Goal: Task Accomplishment & Management: Complete application form

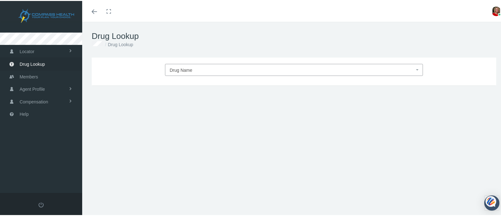
click at [417, 67] on span at bounding box center [417, 69] width 1 height 12
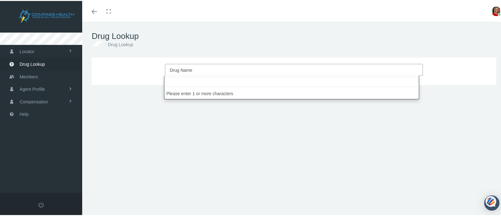
click at [378, 81] on input "search" at bounding box center [291, 81] width 252 height 10
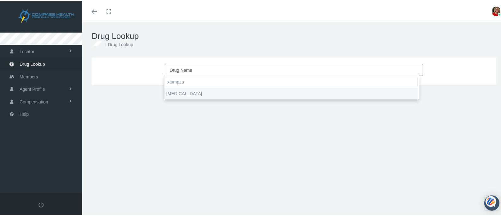
type input "xtampza"
select select "Xtampza ER"
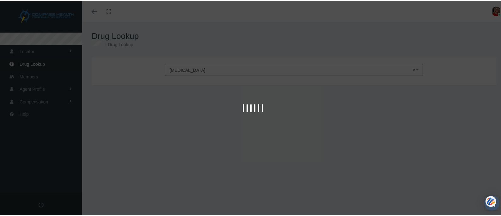
type input "30"
select select "Capsule ER 12 Hour Abuse-Deterrent"
select select "13.5 MG"
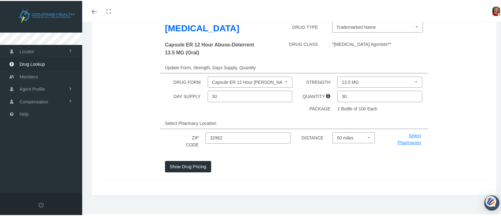
scroll to position [73, 0]
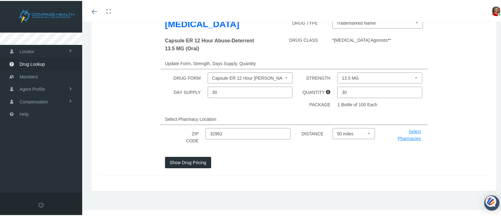
click at [202, 161] on button "Show Drug Pricing" at bounding box center [188, 161] width 46 height 11
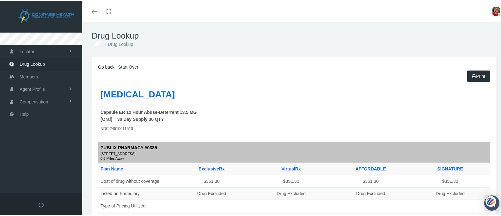
scroll to position [0, 0]
click at [105, 66] on link "Go back" at bounding box center [106, 66] width 16 height 5
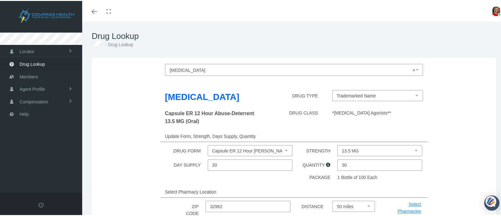
click at [197, 69] on span "× Xtampza ER" at bounding box center [292, 69] width 245 height 8
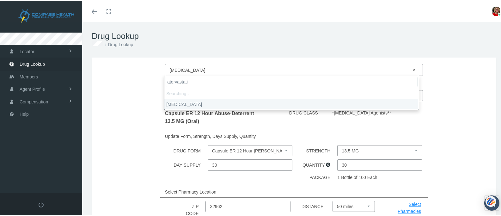
type input "atorvastatin"
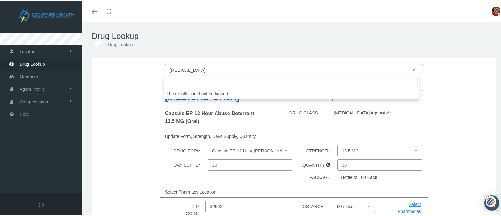
select select "Atorvastatin Calcium"
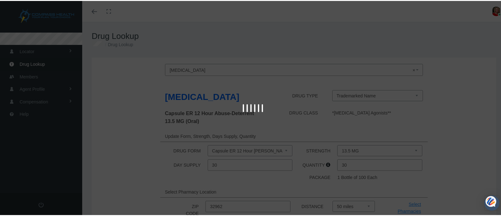
select select "Tablet"
select select "10 MG"
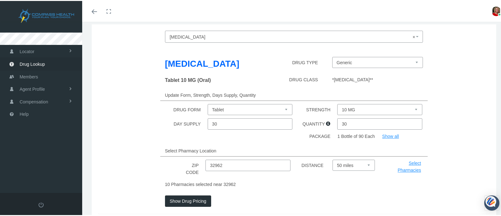
scroll to position [72, 0]
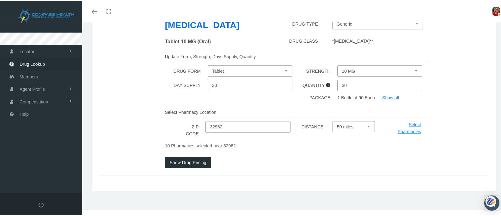
drag, startPoint x: 224, startPoint y: 128, endPoint x: 196, endPoint y: 123, distance: 27.9
click at [196, 123] on div "ZIP CODE 32962 DISTANCE Select 5 miles 10 miles 20 miles 30 miles 40 miles 50 m…" at bounding box center [293, 129] width 401 height 18
type input "33477"
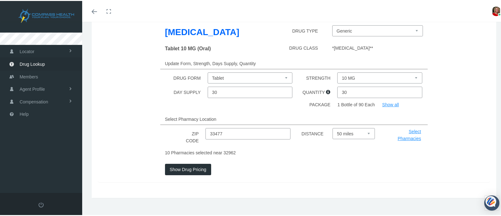
click at [191, 163] on button "Show Drug Pricing" at bounding box center [188, 168] width 46 height 11
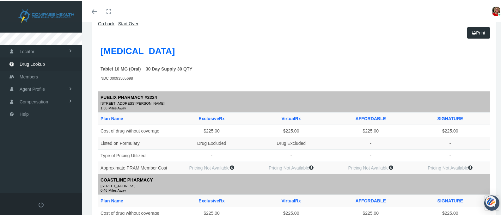
scroll to position [0, 0]
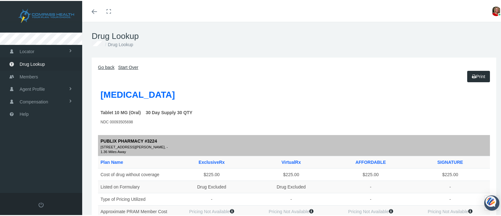
click at [100, 66] on link "Go back" at bounding box center [106, 66] width 16 height 5
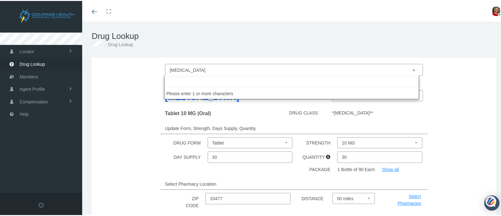
drag, startPoint x: 216, startPoint y: 66, endPoint x: 213, endPoint y: 68, distance: 3.4
click at [213, 68] on span "× Atorvastatin Calcium" at bounding box center [292, 69] width 245 height 8
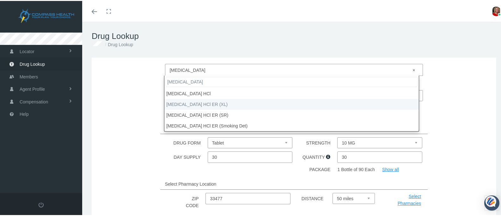
type input "bupropion"
select select "buPROPion HCl ER (XL)"
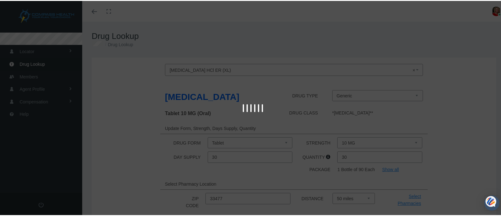
select select "Tablet Extended Release 24 Hour"
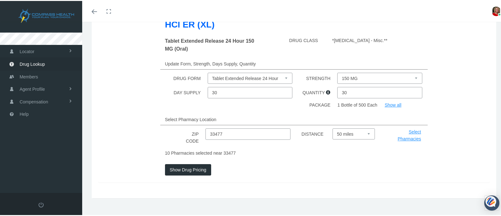
scroll to position [93, 0]
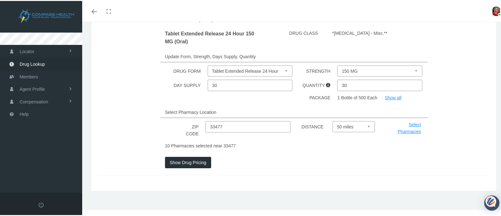
click at [411, 69] on select "150 MG 300 MG 450 MG" at bounding box center [379, 69] width 85 height 11
select select "300 MG"
click at [337, 64] on select "150 MG 300 MG 450 MG" at bounding box center [379, 69] width 85 height 11
click at [181, 163] on button "Show Drug Pricing" at bounding box center [188, 161] width 46 height 11
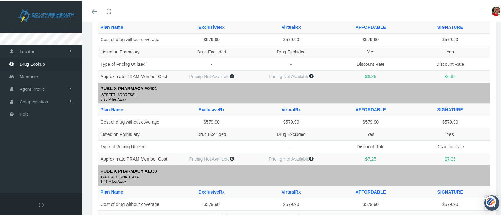
scroll to position [102, 0]
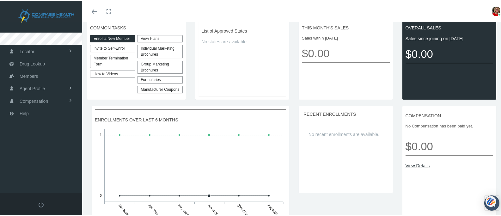
scroll to position [154, 0]
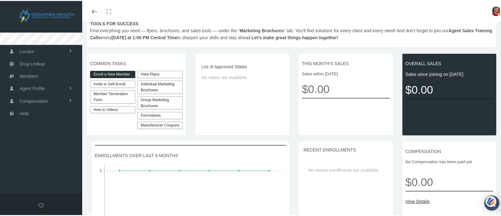
click at [103, 108] on link "How to Videos" at bounding box center [112, 108] width 45 height 7
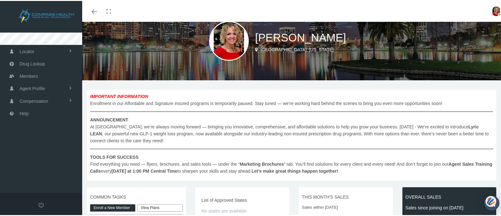
scroll to position [126, 0]
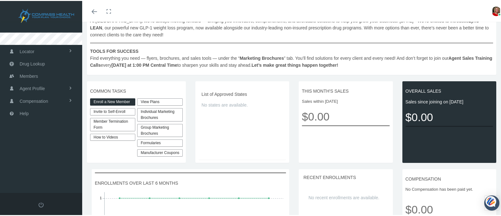
click at [117, 111] on link "Invite to Self-Enroll" at bounding box center [112, 110] width 45 height 7
type input "https://prod.pram.com/directenrollment/9725?sc=DR3rNjHeqxWCFi"
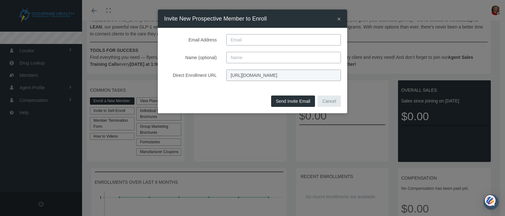
click at [236, 39] on input "Email Address" at bounding box center [283, 39] width 115 height 11
type input "sandy@hunzekerlawgroup.com"
click at [253, 58] on input "Name (optional)" at bounding box center [283, 57] width 115 height 11
type input "Sandy Hunzeker"
click at [293, 101] on button "Send Invite Email" at bounding box center [293, 100] width 44 height 11
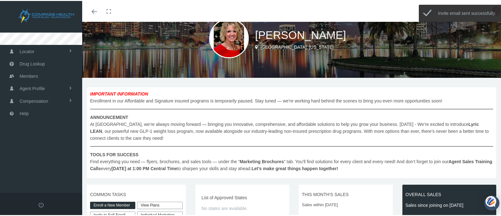
scroll to position [0, 0]
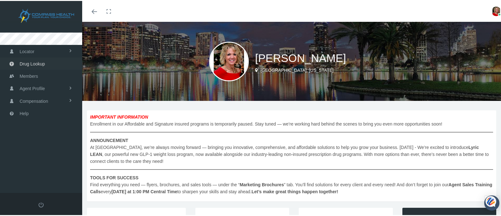
click at [37, 63] on span "Drug Lookup" at bounding box center [32, 63] width 25 height 12
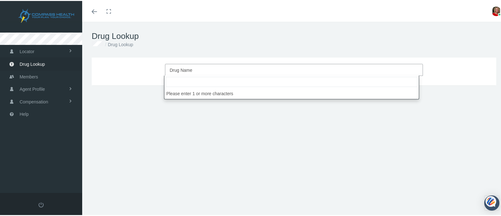
click at [177, 67] on span "Drug Name" at bounding box center [181, 69] width 23 height 5
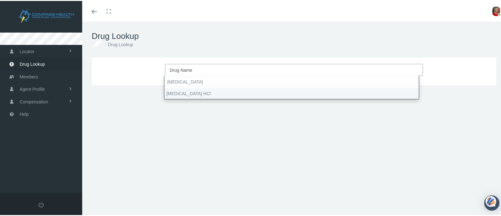
type input "[MEDICAL_DATA]"
select select "[MEDICAL_DATA] HCl"
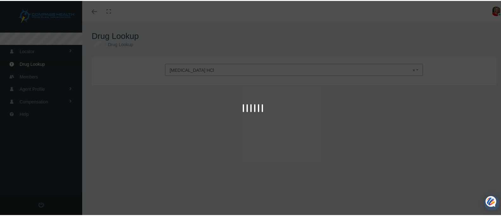
type input "30"
select select "Tablet"
select select "100 MG"
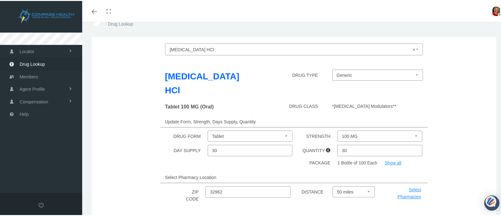
scroll to position [32, 0]
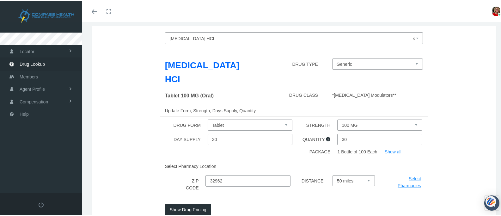
click at [232, 174] on input "32962" at bounding box center [247, 179] width 85 height 11
drag, startPoint x: 225, startPoint y: 166, endPoint x: 203, endPoint y: 164, distance: 21.2
click at [205, 174] on div "32962" at bounding box center [248, 183] width 87 height 18
type input "33477"
click at [199, 203] on button "Show Drug Pricing" at bounding box center [188, 208] width 46 height 11
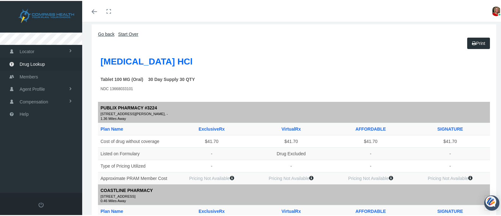
scroll to position [0, 0]
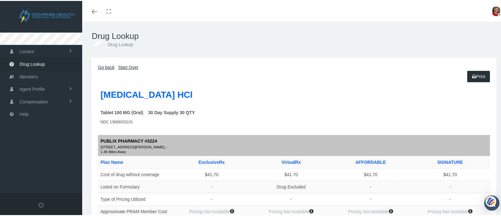
click at [134, 63] on div "Go back Start Over" at bounding box center [294, 66] width 392 height 7
click at [129, 67] on link "Start Over" at bounding box center [128, 66] width 20 height 5
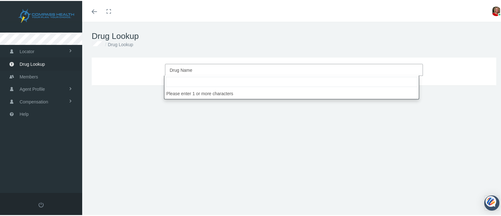
click at [174, 69] on span "Drug Name" at bounding box center [181, 69] width 23 height 5
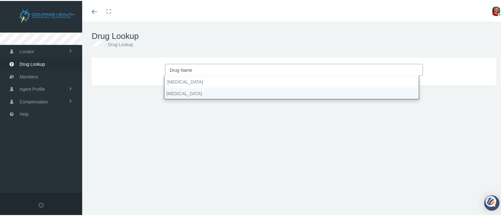
type input "[MEDICAL_DATA]"
select select "OxyCONTIN"
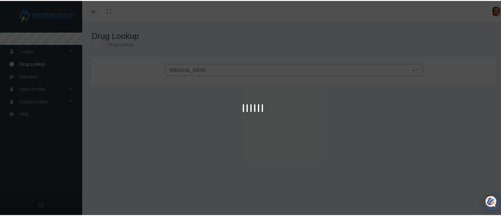
type input "30"
select select "Tablet ER 12 Hour Abuse-Deterrent"
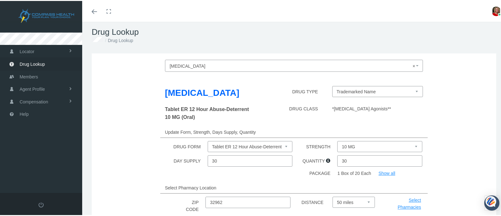
scroll to position [8, 0]
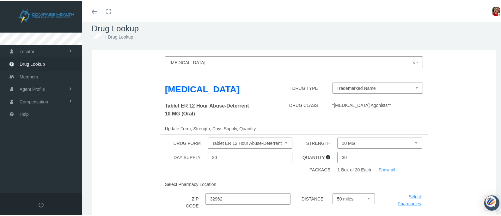
click at [412, 142] on select "10 MG 15 MG 20 MG 30 MG 40 MG 60 MG 80 MG" at bounding box center [379, 141] width 85 height 11
select select "20 MG"
click at [337, 136] on select "10 MG 15 MG 20 MG 30 MG 40 MG 60 MG 80 MG" at bounding box center [379, 141] width 85 height 11
click at [285, 141] on select "Tablet ER 12 Hour Abuse-Deterrent" at bounding box center [249, 141] width 85 height 11
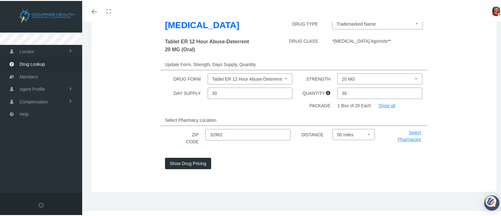
scroll to position [73, 0]
click at [189, 159] on button "Show Drug Pricing" at bounding box center [188, 161] width 46 height 11
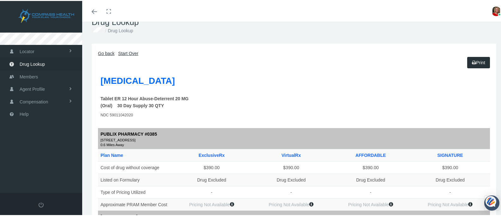
scroll to position [9, 0]
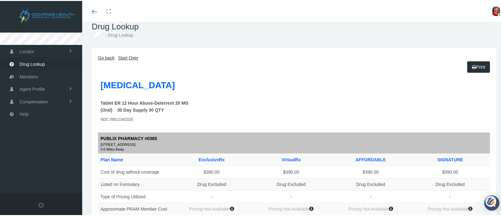
click at [107, 56] on link "Go back" at bounding box center [106, 56] width 16 height 5
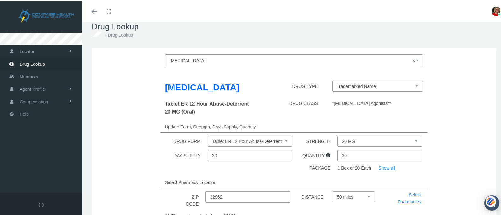
drag, startPoint x: 227, startPoint y: 196, endPoint x: 203, endPoint y: 195, distance: 24.4
click at [203, 195] on div "ZIP CODE 32962 DISTANCE Select 5 miles 10 miles 20 miles 30 miles 40 miles 50 m…" at bounding box center [293, 199] width 401 height 18
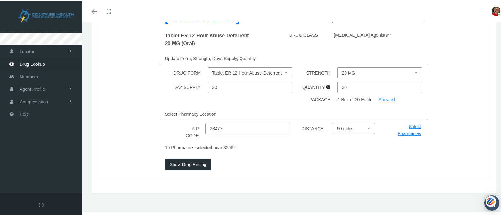
scroll to position [80, 0]
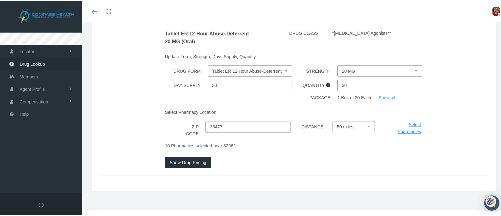
type input "33477"
click at [180, 167] on button "Show Drug Pricing" at bounding box center [188, 161] width 46 height 11
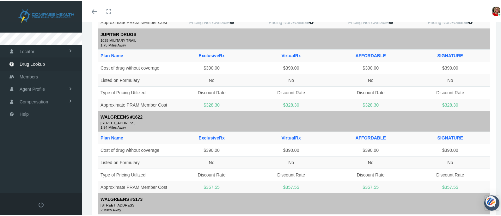
scroll to position [673, 0]
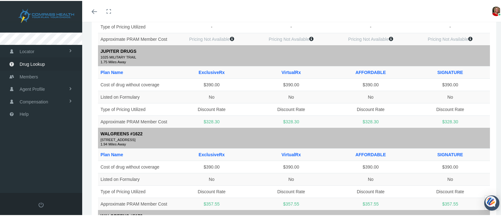
click at [92, 10] on icon "Toggle menubar" at bounding box center [94, 11] width 5 height 4
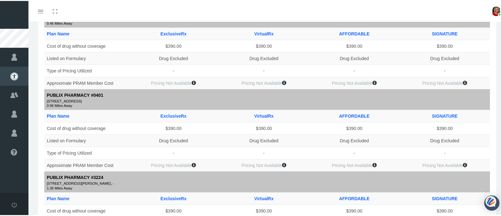
scroll to position [0, 0]
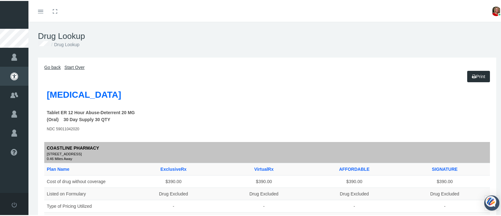
click at [56, 65] on link "Go back" at bounding box center [52, 66] width 16 height 5
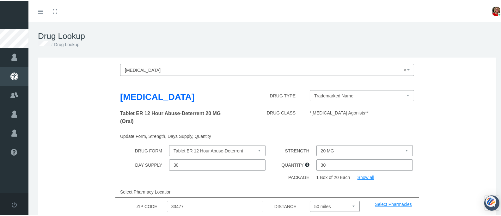
click at [157, 68] on span "× OxyCONTIN" at bounding box center [265, 69] width 280 height 8
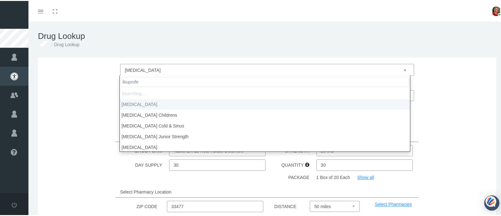
type input "ibuprofen"
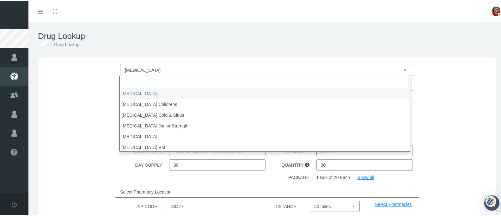
select select "Ibuprofen"
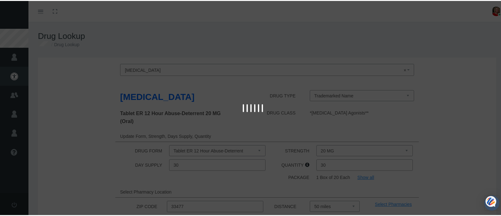
select select "Tablet"
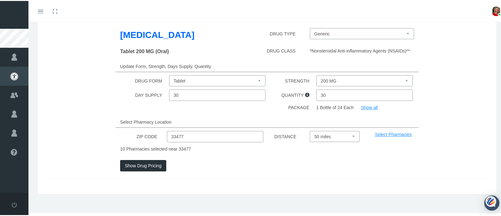
scroll to position [65, 0]
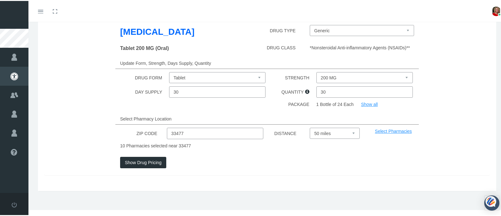
click at [401, 75] on select "200 MG 300 MG 400 MG 600 MG 800 MG" at bounding box center [364, 76] width 96 height 11
click at [316, 71] on select "200 MG 300 MG 400 MG 600 MG 800 MG" at bounding box center [364, 76] width 96 height 11
click at [139, 160] on button "Show Drug Pricing" at bounding box center [143, 161] width 46 height 11
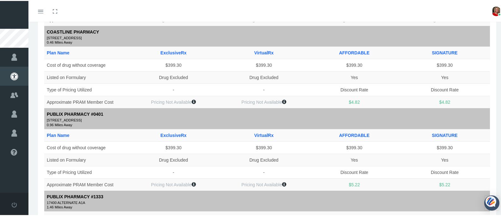
scroll to position [0, 0]
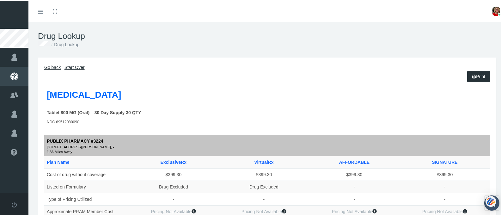
click at [48, 67] on link "Go back" at bounding box center [52, 66] width 16 height 5
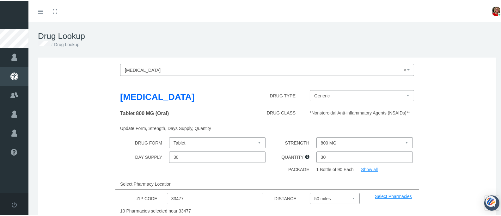
click at [404, 140] on select "200 MG 300 MG 400 MG 600 MG 800 MG" at bounding box center [364, 141] width 96 height 11
select select "400 MG"
click at [316, 136] on select "200 MG 300 MG 400 MG 600 MG 800 MG" at bounding box center [364, 141] width 96 height 11
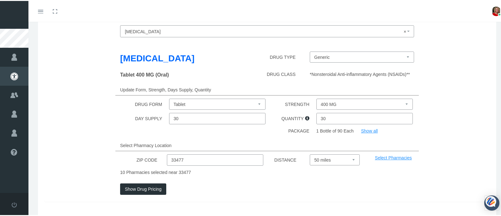
scroll to position [50, 0]
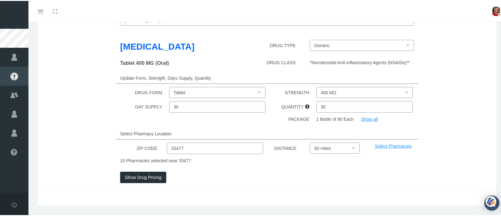
click at [145, 177] on button "Show Drug Pricing" at bounding box center [143, 176] width 46 height 11
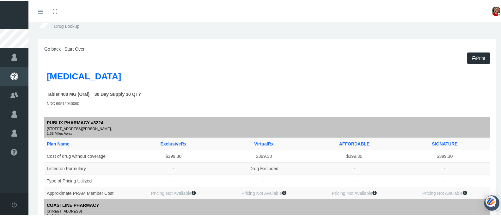
scroll to position [0, 0]
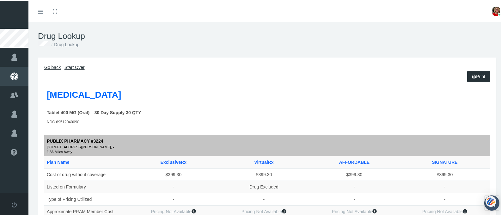
click at [54, 65] on link "Go back" at bounding box center [52, 66] width 16 height 5
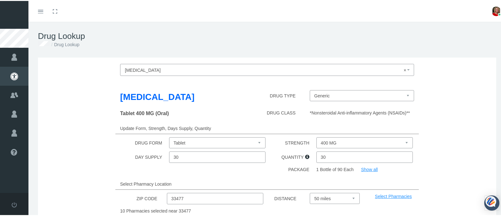
click at [148, 68] on span "× Ibuprofen" at bounding box center [265, 69] width 280 height 8
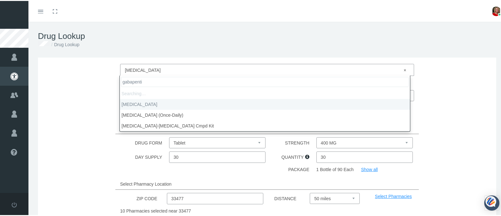
type input "gabapentin"
select select "Gabapentin"
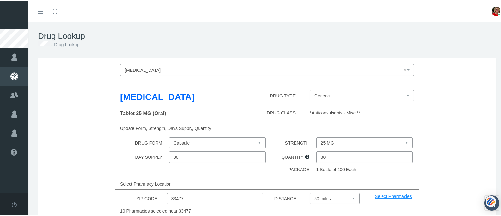
click at [403, 140] on select "25 MG 50 MG 600 MG 800 MG" at bounding box center [364, 141] width 96 height 11
select select "800 MG"
click at [316, 136] on select "25 MG 50 MG 600 MG 800 MG" at bounding box center [364, 141] width 96 height 11
click at [331, 160] on input "30" at bounding box center [364, 155] width 96 height 11
type input "3"
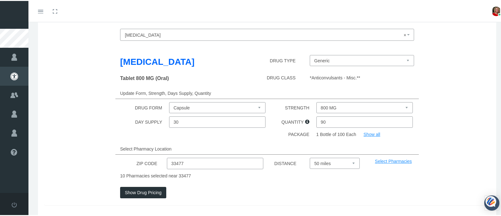
scroll to position [36, 0]
type input "90"
click at [149, 189] on button "Show Drug Pricing" at bounding box center [143, 190] width 46 height 11
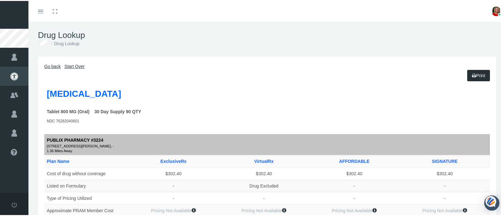
scroll to position [0, 0]
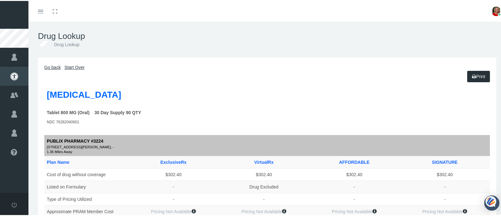
click at [53, 65] on link "Go back" at bounding box center [52, 66] width 16 height 5
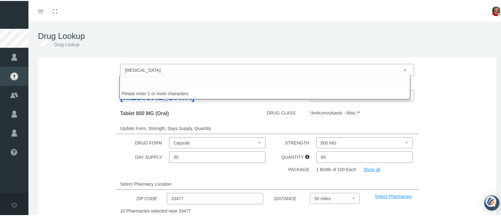
click at [151, 70] on span "× Gabapentin" at bounding box center [265, 69] width 280 height 8
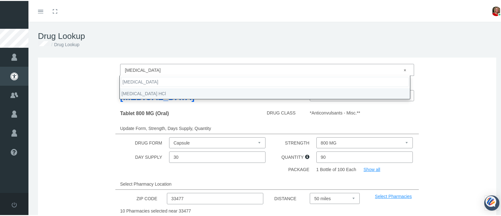
type input "duloxetine"
select select "DULoxetine HCl"
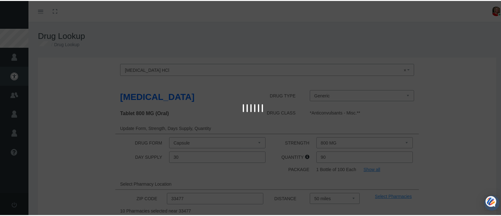
type input "30"
select select "Capsule Delayed Release Particles"
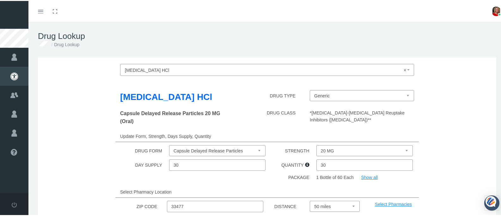
click at [403, 150] on select "20 MG 30 MG 40 MG 60 MG" at bounding box center [364, 149] width 96 height 11
select select "60 MG"
click at [316, 144] on select "20 MG 30 MG 40 MG 60 MG" at bounding box center [364, 149] width 96 height 11
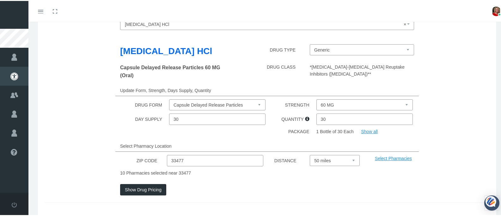
scroll to position [63, 0]
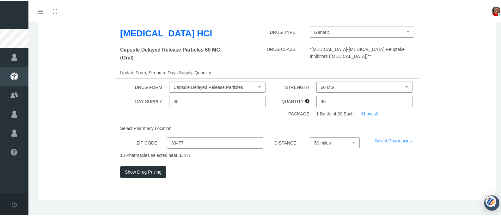
click at [140, 169] on button "Show Drug Pricing" at bounding box center [143, 170] width 46 height 11
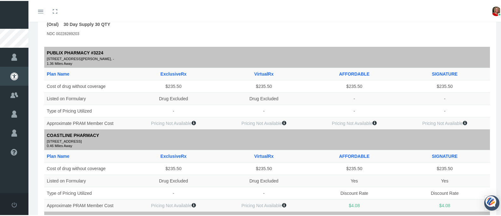
scroll to position [0, 0]
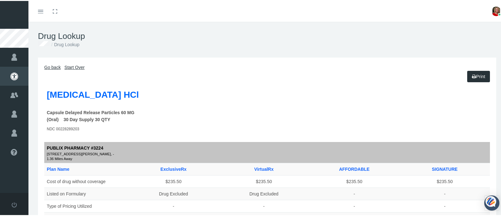
click at [53, 67] on link "Go back" at bounding box center [52, 66] width 16 height 5
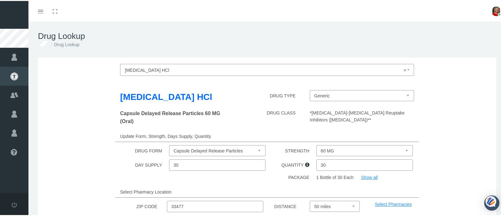
click at [159, 68] on span "× DULoxetine HCl" at bounding box center [265, 69] width 280 height 8
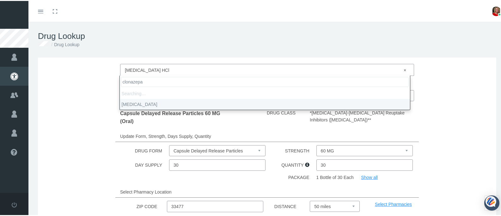
type input "clonazepam"
select select "clonazePAM"
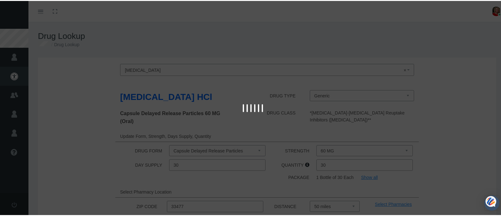
select select "Tablet"
select select "0.5 MG"
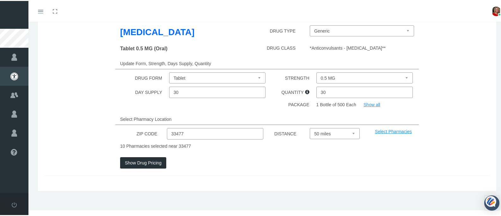
scroll to position [65, 0]
click at [137, 162] on button "Show Drug Pricing" at bounding box center [143, 161] width 46 height 11
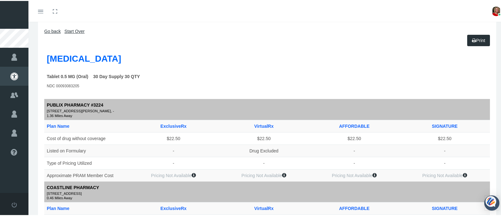
scroll to position [0, 0]
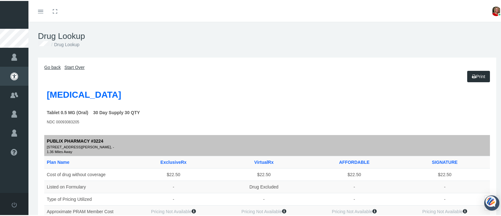
click at [50, 67] on link "Go back" at bounding box center [52, 66] width 16 height 5
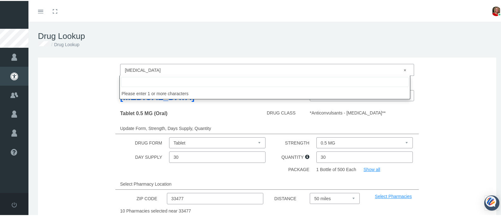
drag, startPoint x: 154, startPoint y: 69, endPoint x: 132, endPoint y: 67, distance: 21.9
click at [132, 67] on span "× clonazePAM" at bounding box center [265, 69] width 280 height 8
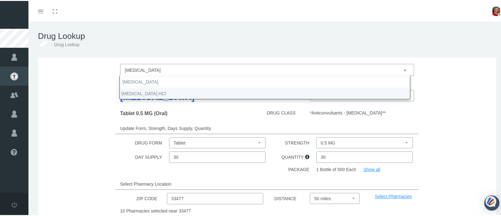
type input "buspirone"
select select "busPIRone HCl"
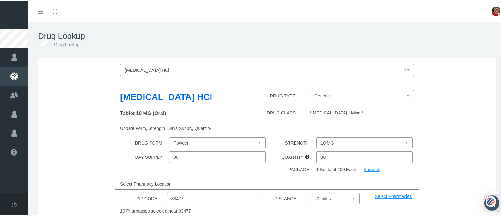
click at [404, 141] on select "10 MG 15 MG 30 MG 5 MG 7.5 MG" at bounding box center [364, 141] width 96 height 11
select select "30 MG"
click at [316, 136] on select "10 MG 15 MG 30 MG 5 MG 7.5 MG" at bounding box center [364, 141] width 96 height 11
drag, startPoint x: 324, startPoint y: 156, endPoint x: 320, endPoint y: 157, distance: 3.8
click at [320, 157] on input "30" at bounding box center [364, 155] width 96 height 11
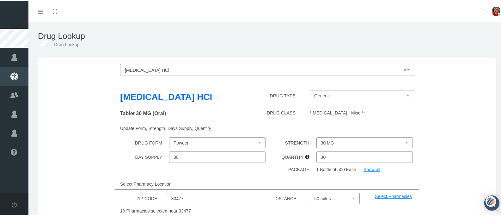
type input "3"
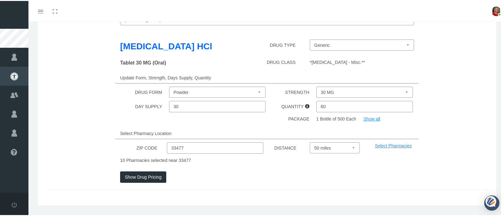
scroll to position [63, 0]
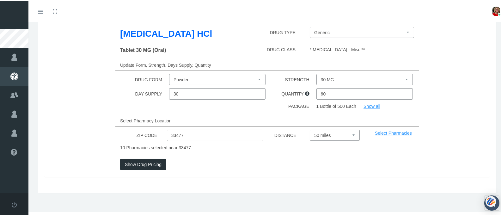
type input "60"
click at [151, 165] on button "Show Drug Pricing" at bounding box center [143, 163] width 46 height 11
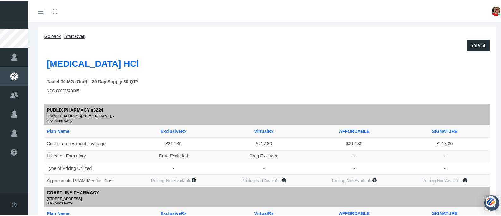
scroll to position [0, 0]
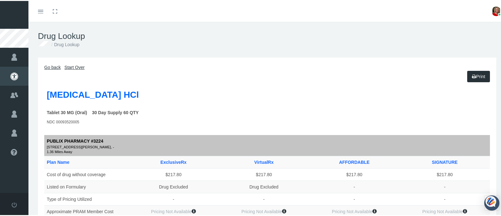
click at [54, 67] on link "Go back" at bounding box center [52, 66] width 16 height 5
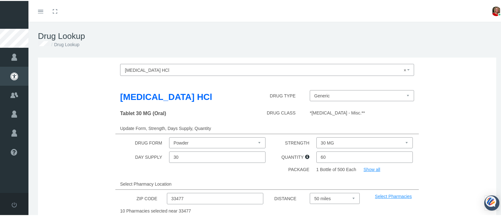
click at [160, 67] on span "× busPIRone HCl" at bounding box center [265, 69] width 280 height 8
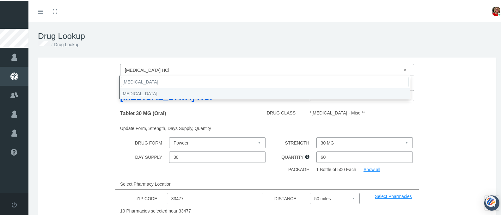
type input "atorvastatin"
select select "Atorvastatin Calcium"
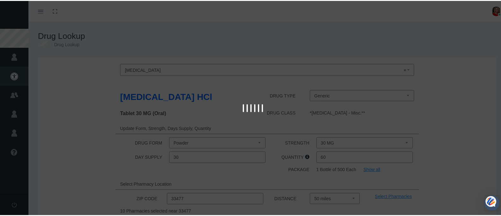
type input "30"
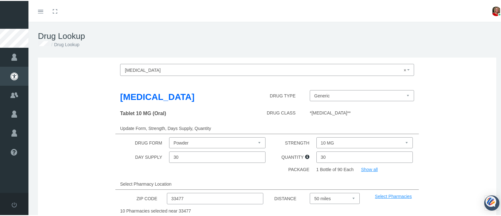
click at [400, 140] on select "10 MG 20 MG 40 MG 80 MG" at bounding box center [364, 141] width 96 height 11
select select "20 MG"
click at [316, 136] on select "10 MG 20 MG 40 MG 80 MG" at bounding box center [364, 141] width 96 height 11
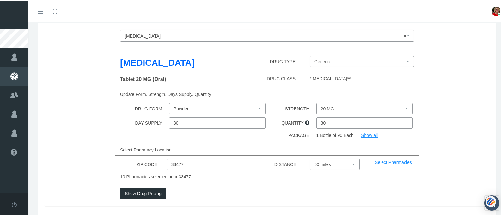
scroll to position [58, 0]
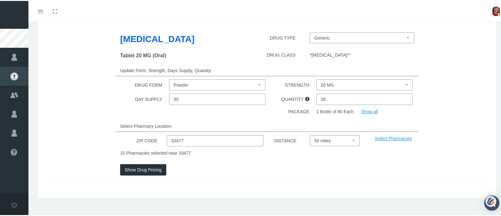
click at [133, 169] on button "Show Drug Pricing" at bounding box center [143, 168] width 46 height 11
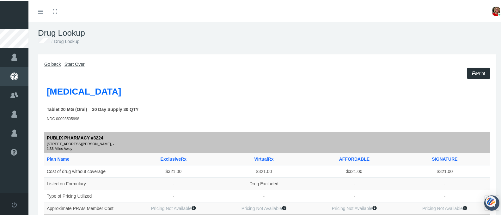
scroll to position [0, 0]
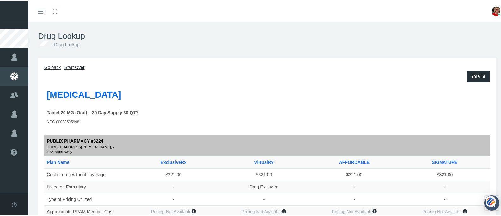
click at [55, 66] on link "Go back" at bounding box center [52, 66] width 16 height 5
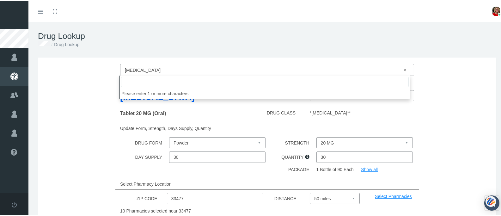
drag, startPoint x: 169, startPoint y: 68, endPoint x: 115, endPoint y: 69, distance: 53.4
click at [115, 69] on div "OxyCONTIN Ibuprofen Gabapentin DULoxetine HCl clonazePAM busPIRone HCl Atorvast…" at bounding box center [266, 69] width 303 height 12
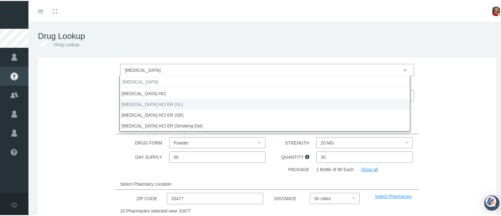
type input "bupropion"
select select "buPROPion HCl ER (XL)"
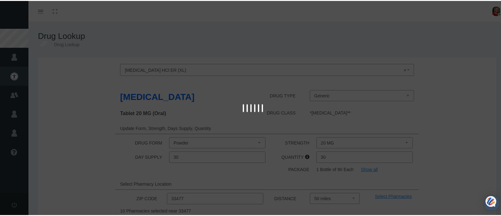
select select "Tablet Extended Release 24 Hour"
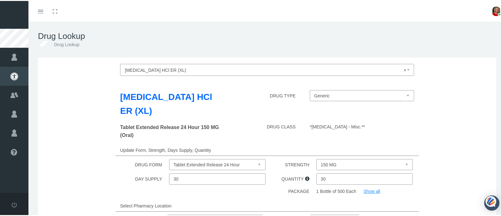
click at [403, 158] on select "150 MG 300 MG 450 MG" at bounding box center [364, 163] width 96 height 11
select select "300 MG"
click at [316, 158] on select "150 MG 300 MG 450 MG" at bounding box center [364, 163] width 96 height 11
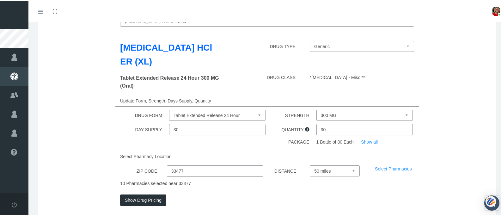
scroll to position [66, 0]
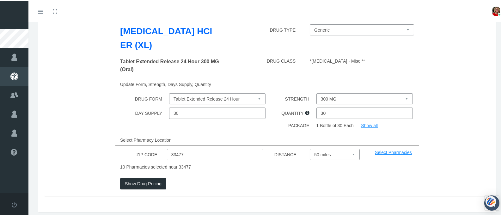
click at [146, 177] on button "Show Drug Pricing" at bounding box center [143, 182] width 46 height 11
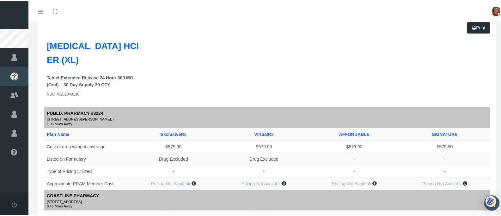
scroll to position [0, 0]
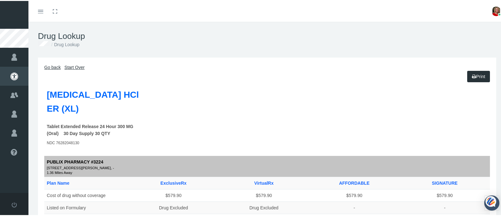
click at [49, 66] on link "Go back" at bounding box center [52, 66] width 16 height 5
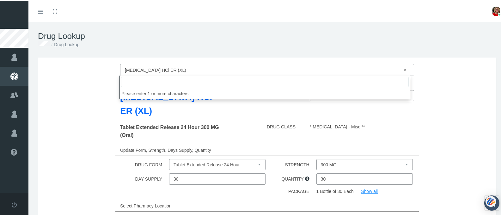
drag, startPoint x: 179, startPoint y: 67, endPoint x: 173, endPoint y: 67, distance: 6.3
click at [173, 67] on span "× buPROPion HCl ER (XL)" at bounding box center [265, 69] width 280 height 8
type input "Gabapentin"
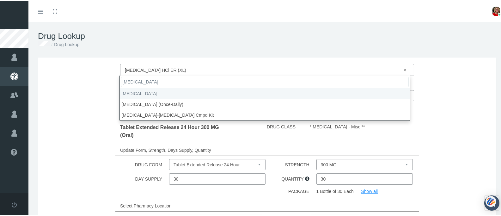
select select "Gabapentin"
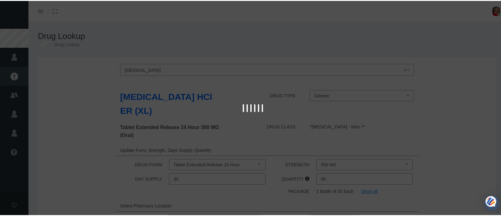
select select "Tablet"
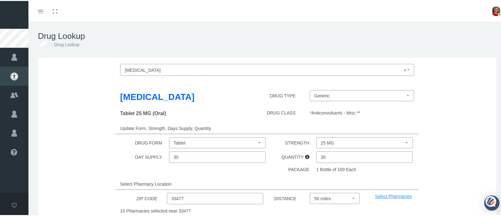
click at [401, 142] on select "25 MG 50 MG 600 MG 800 MG" at bounding box center [364, 141] width 96 height 11
select select "800 MG"
click at [316, 136] on select "25 MG 50 MG 600 MG 800 MG" at bounding box center [364, 141] width 96 height 11
drag, startPoint x: 324, startPoint y: 155, endPoint x: 313, endPoint y: 154, distance: 11.1
click at [316, 154] on div "30" at bounding box center [365, 155] width 99 height 11
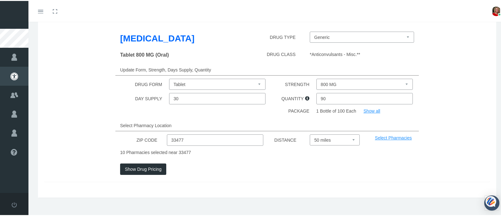
scroll to position [65, 0]
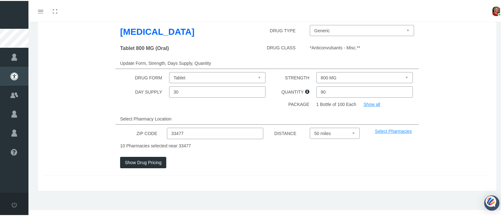
type input "90"
click at [137, 163] on button "Show Drug Pricing" at bounding box center [143, 161] width 46 height 11
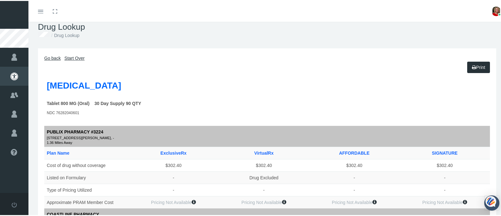
scroll to position [0, 0]
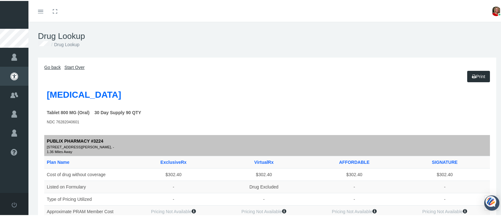
click at [48, 66] on link "Go back" at bounding box center [52, 66] width 16 height 5
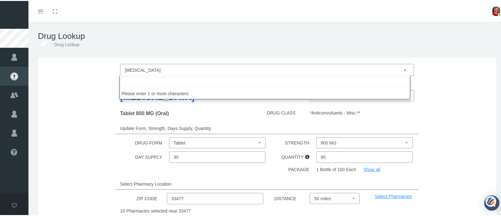
drag, startPoint x: 154, startPoint y: 69, endPoint x: 116, endPoint y: 69, distance: 38.2
click at [116, 69] on div "OxyCONTIN Ibuprofen Gabapentin DULoxetine HCl clonazePAM busPIRone HCl Atorvast…" at bounding box center [266, 69] width 303 height 12
type input "trazadone"
click at [153, 68] on span "× Gabapentin" at bounding box center [265, 69] width 280 height 8
click at [145, 68] on span "× Gabapentin" at bounding box center [265, 69] width 280 height 8
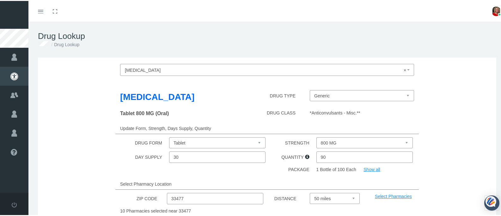
click at [150, 69] on span "× Gabapentin" at bounding box center [265, 69] width 280 height 8
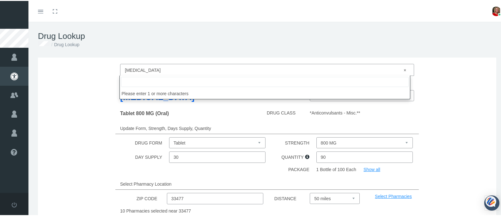
click at [150, 69] on span "× Gabapentin" at bounding box center [265, 69] width 280 height 8
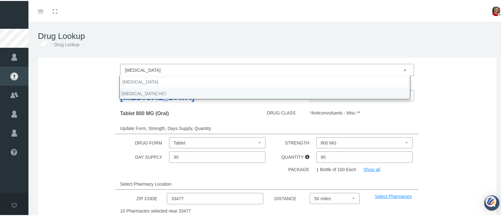
type input "trazodone"
select select "traZODone HCl"
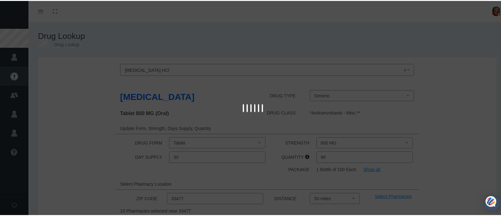
type input "30"
select select "100 MG"
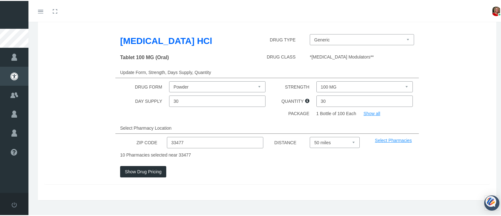
scroll to position [65, 0]
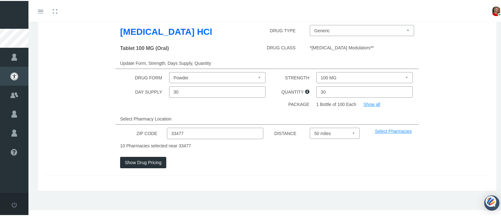
click at [135, 159] on button "Show Drug Pricing" at bounding box center [143, 161] width 46 height 11
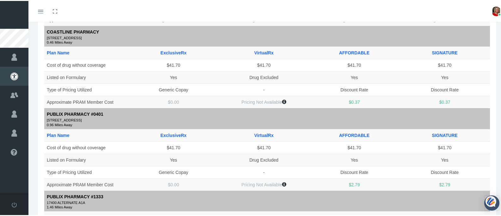
scroll to position [0, 0]
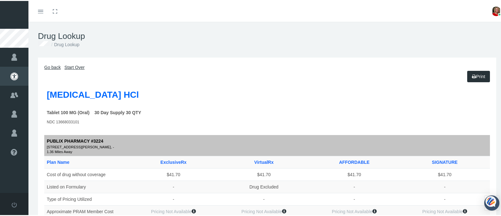
click at [52, 66] on link "Go back" at bounding box center [52, 66] width 16 height 5
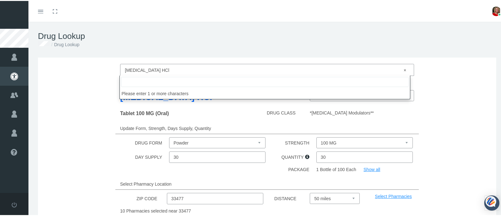
click at [157, 70] on span "× traZODone HCl" at bounding box center [265, 69] width 280 height 8
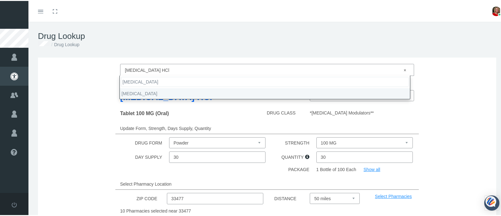
type input "clonazepam"
select select "clonazePAM"
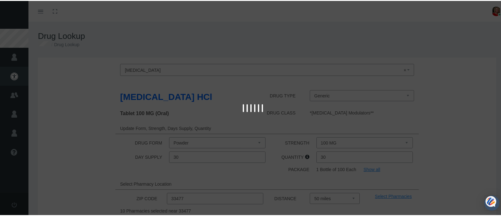
select select "Tablet"
select select "0.5 MG"
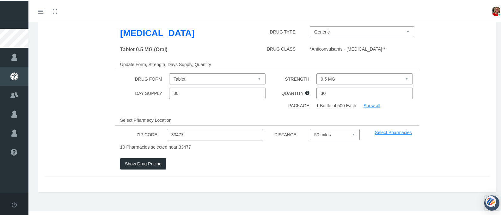
scroll to position [65, 0]
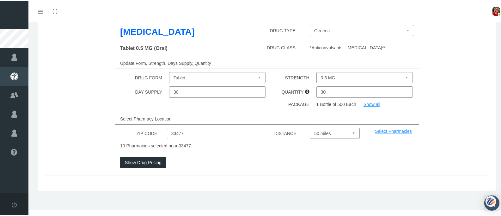
click at [138, 159] on button "Show Drug Pricing" at bounding box center [143, 161] width 46 height 11
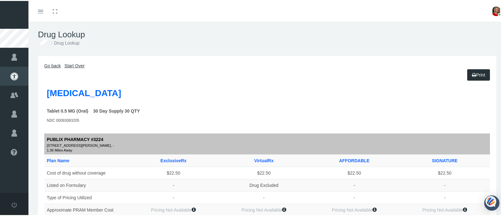
scroll to position [0, 0]
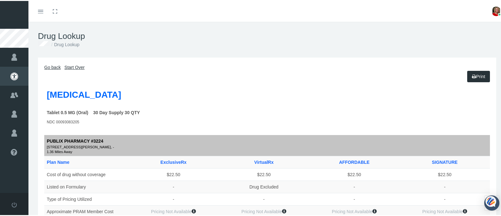
click at [52, 67] on link "Go back" at bounding box center [52, 66] width 16 height 5
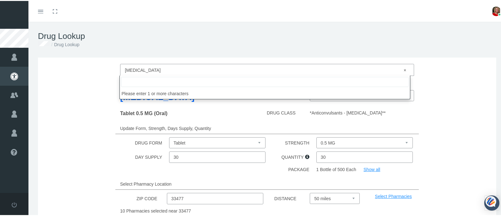
click at [149, 69] on span "× clonazePAM" at bounding box center [265, 69] width 280 height 8
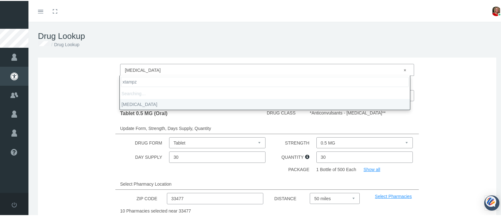
type input "xtampza"
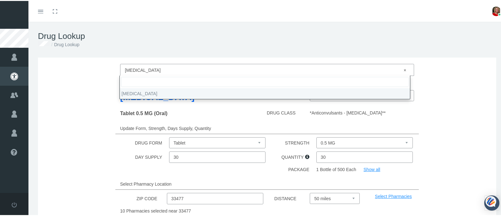
select select "Xtampza ER"
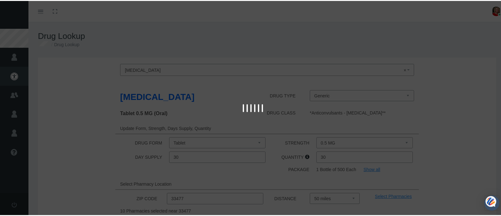
select select "Capsule ER 12 Hour Abuse-Deterrent"
select select "13.5 MG"
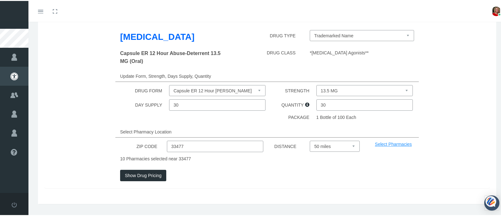
scroll to position [73, 0]
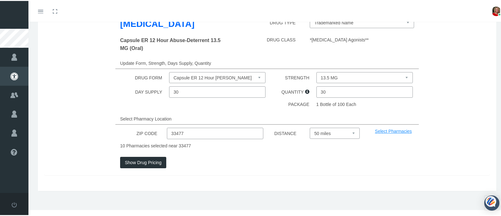
click at [137, 163] on button "Show Drug Pricing" at bounding box center [143, 161] width 46 height 11
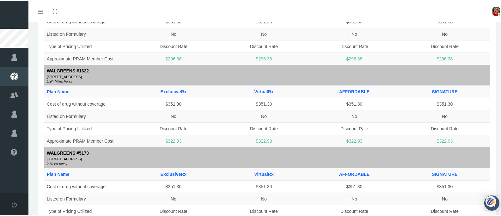
scroll to position [737, 0]
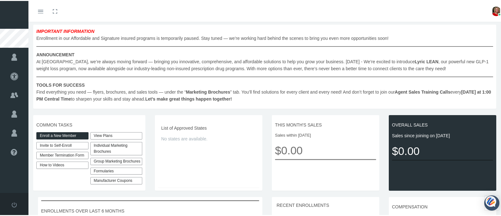
scroll to position [95, 0]
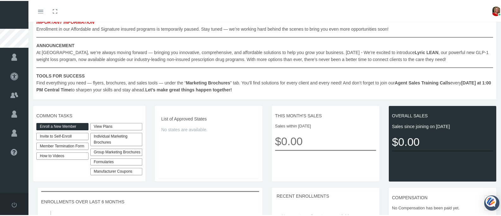
click at [69, 125] on link "Enroll a New Member" at bounding box center [62, 125] width 52 height 7
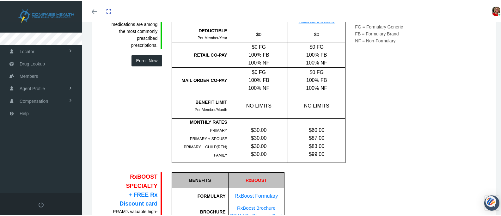
scroll to position [221, 0]
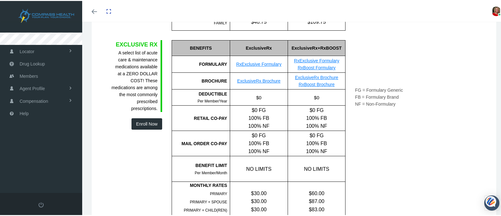
click at [148, 120] on button "Enroll Now" at bounding box center [146, 122] width 31 height 11
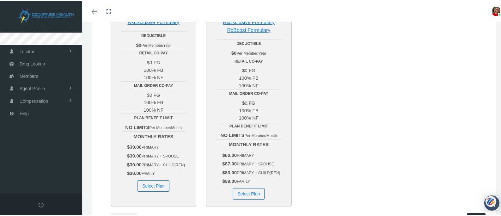
scroll to position [126, 0]
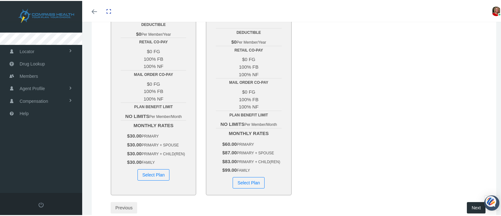
click at [158, 179] on button "Select Plan" at bounding box center [153, 173] width 32 height 11
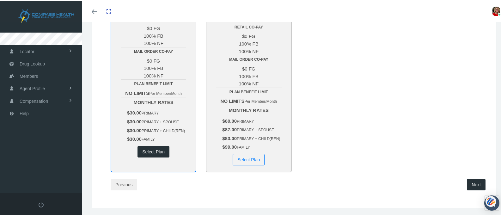
scroll to position [173, 0]
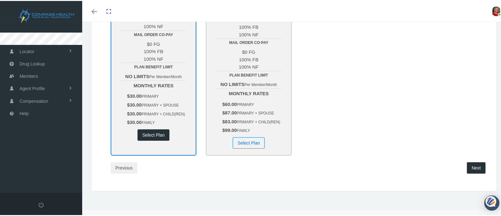
click at [470, 167] on button "Next" at bounding box center [475, 166] width 19 height 11
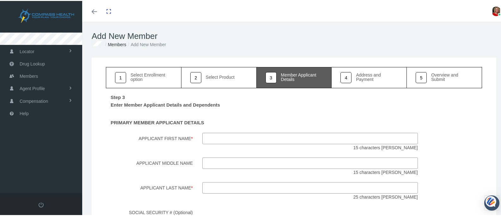
click at [242, 141] on input "Applicant First Name *" at bounding box center [309, 137] width 215 height 11
type input "Sandy"
click at [222, 188] on input "Applicant Last Name *" at bounding box center [309, 186] width 215 height 11
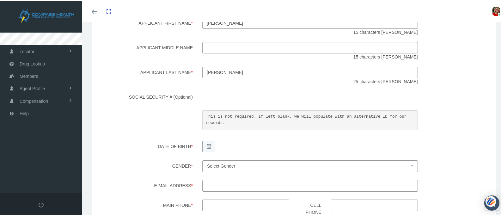
scroll to position [126, 0]
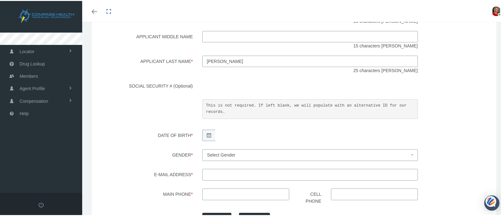
type input "Hunzeker"
click at [444, 117] on div "Step 3 Enter Member Applicant Details and Dependents PRIMARY MEMBER APPLICANT D…" at bounding box center [294, 108] width 376 height 295
click at [234, 150] on span "Select Gender" at bounding box center [308, 153] width 202 height 7
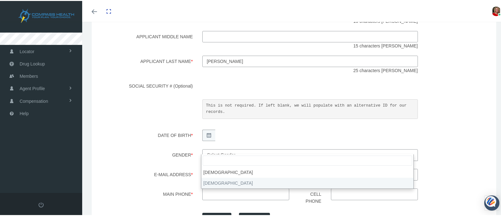
select select "F"
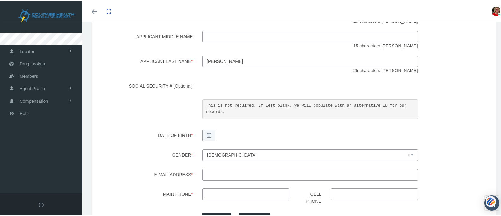
click at [230, 168] on input "E-mail Address *" at bounding box center [309, 173] width 215 height 11
type input "sandy@hunzekerlawgroup.com"
click at [229, 187] on input "Main Phone *" at bounding box center [245, 192] width 87 height 11
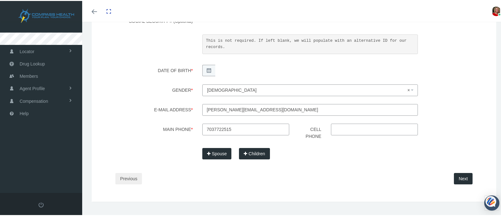
scroll to position [196, 0]
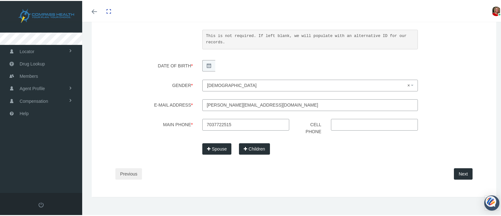
type input "703-772-2515"
click at [455, 168] on button "Next" at bounding box center [463, 172] width 19 height 11
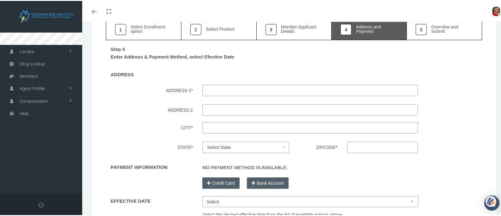
scroll to position [63, 0]
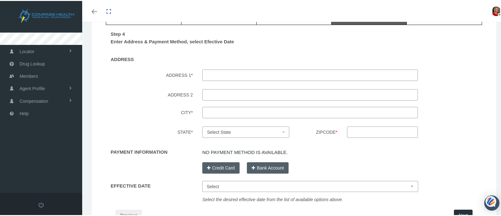
click at [215, 76] on input "ADDRESS 1 *" at bounding box center [309, 74] width 215 height 11
type input "211 Ocea Dunes Circle"
click at [218, 111] on input "City *" at bounding box center [309, 111] width 215 height 11
type input "Jupiter"
click at [282, 130] on b at bounding box center [283, 130] width 3 height 1
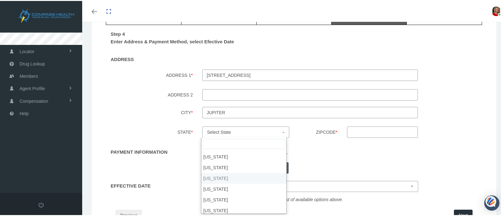
select select "FL"
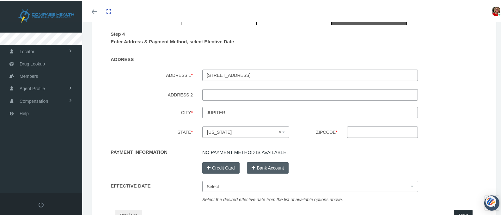
click at [358, 132] on input "Zipcode *" at bounding box center [382, 130] width 71 height 11
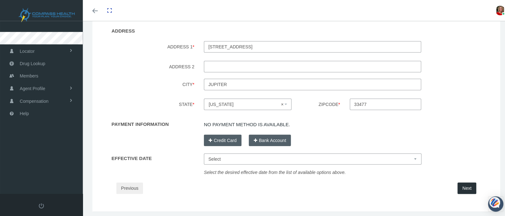
scroll to position [99, 0]
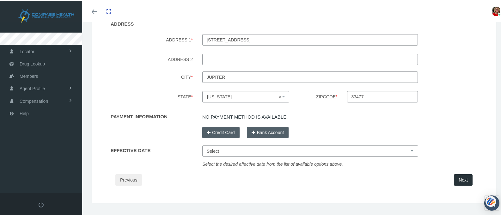
type input "33477"
click at [406, 149] on select "Select Sep 1, 2025 Sep 15, 2025 Oct 1, 2025 Oct 15, 2025" at bounding box center [310, 149] width 216 height 11
select select "Sep 1, 2025"
click at [202, 144] on select "Select Sep 1, 2025 Sep 15, 2025 Oct 1, 2025 Oct 15, 2025" at bounding box center [310, 149] width 216 height 11
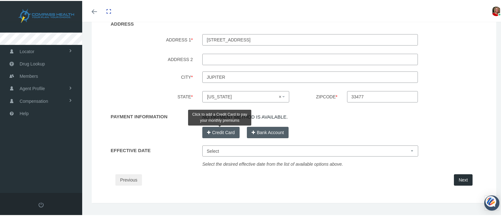
click at [222, 129] on button "Credit Card" at bounding box center [220, 131] width 37 height 11
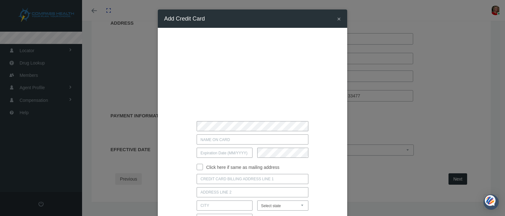
click at [197, 167] on input "Click here if same as mailing address" at bounding box center [200, 166] width 6 height 6
checkbox input "true"
type input "211 OCEA DUNES CIRCLE"
type input "JUPITER"
select select "FL"
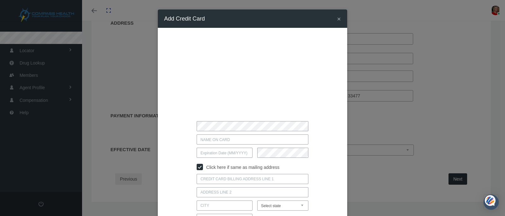
type input "33477"
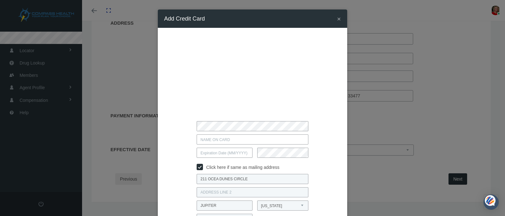
click at [207, 153] on input "text" at bounding box center [225, 152] width 56 height 10
type input "03 / 29"
click at [206, 139] on input "text" at bounding box center [252, 139] width 111 height 10
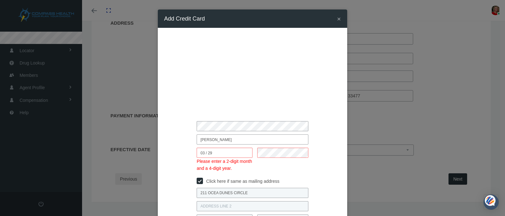
type input "SANDY HUNZEKER"
click at [215, 150] on input "03 / 29" at bounding box center [225, 152] width 56 height 10
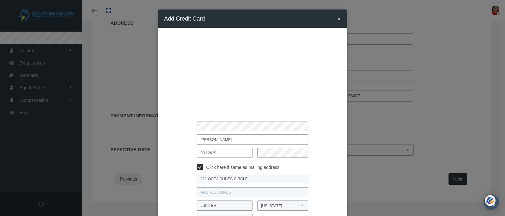
type input "03 / 2029"
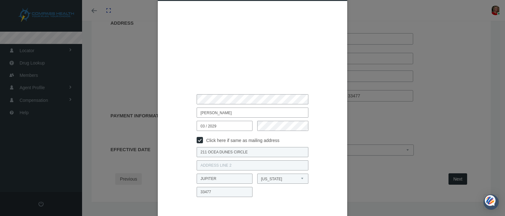
scroll to position [0, 0]
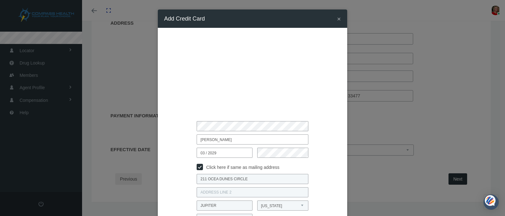
click at [187, 128] on div at bounding box center [252, 126] width 167 height 10
click at [337, 18] on span "×" at bounding box center [339, 18] width 4 height 7
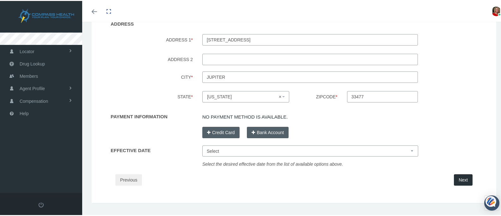
click at [226, 39] on input "211 Ocea Dunes Circle" at bounding box center [309, 38] width 215 height 11
type input "211 Ocean Dunes Circle"
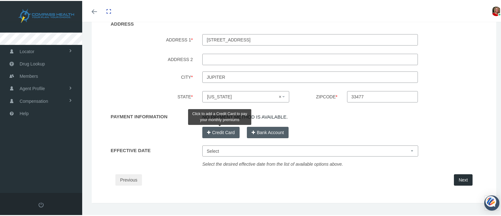
click at [230, 129] on button "Credit Card" at bounding box center [220, 131] width 37 height 11
checkbox input "false"
select select
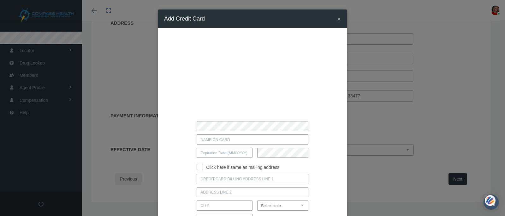
click at [202, 140] on input "text" at bounding box center [252, 139] width 111 height 10
type input "SABDY HUNZEKER"
click at [214, 152] on input "text" at bounding box center [225, 152] width 56 height 10
type input "03 / 2029"
click at [197, 167] on input "Click here if same as mailing address" at bounding box center [200, 166] width 6 height 6
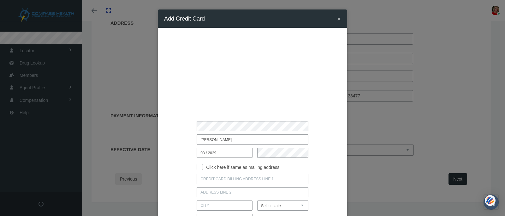
checkbox input "true"
type input "211 OCEAN DUNES CIRCLE"
type input "JUPITER"
select select "FL"
type input "33477"
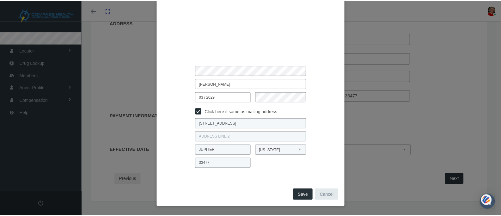
scroll to position [56, 0]
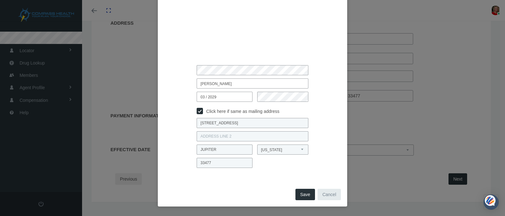
click at [301, 193] on button "Save" at bounding box center [306, 194] width 20 height 11
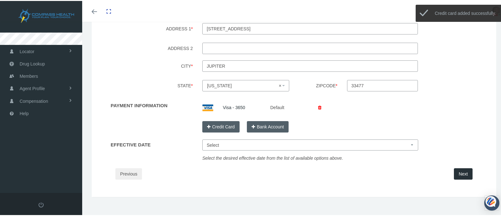
scroll to position [116, 0]
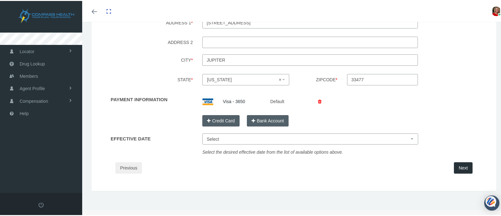
click at [460, 166] on button "Next" at bounding box center [463, 166] width 19 height 11
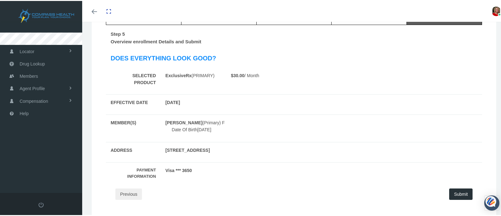
scroll to position [67, 0]
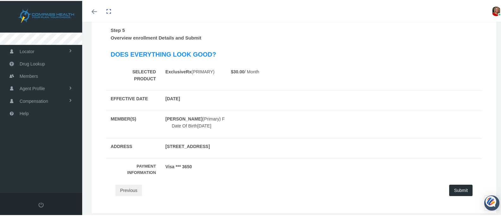
click at [454, 188] on button "Submit" at bounding box center [460, 188] width 23 height 11
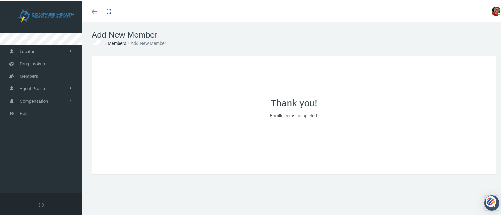
scroll to position [0, 0]
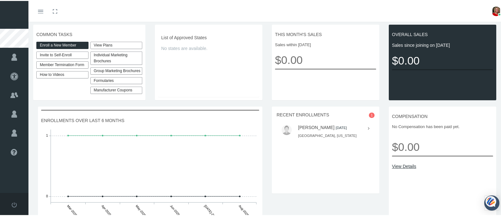
scroll to position [180, 0]
